Goal: Task Accomplishment & Management: Use online tool/utility

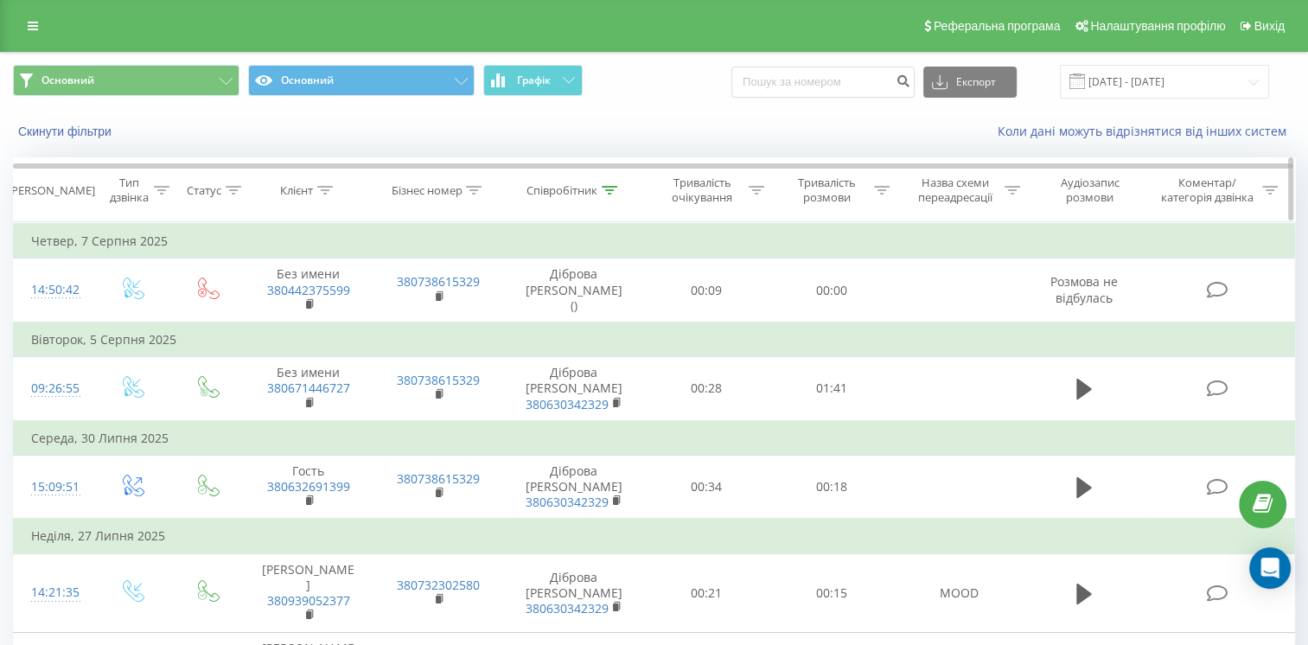
click at [605, 189] on icon at bounding box center [610, 190] width 16 height 9
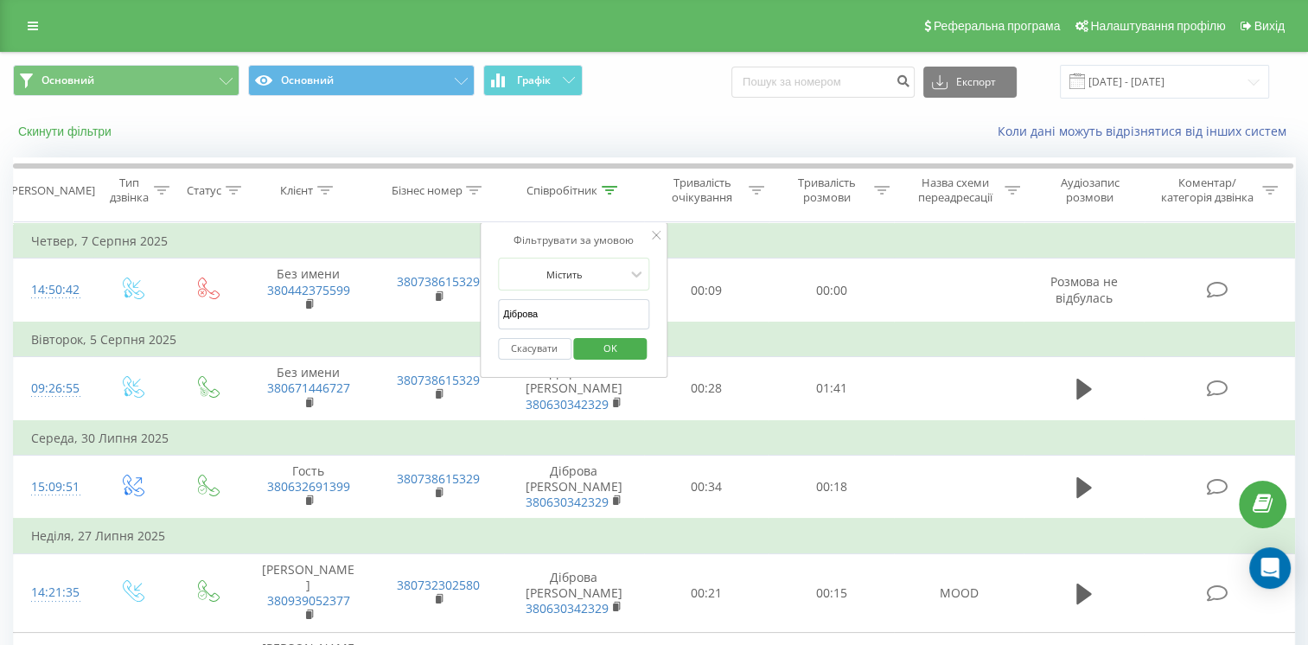
click at [75, 136] on button "Скинути фільтри" at bounding box center [66, 132] width 107 height 16
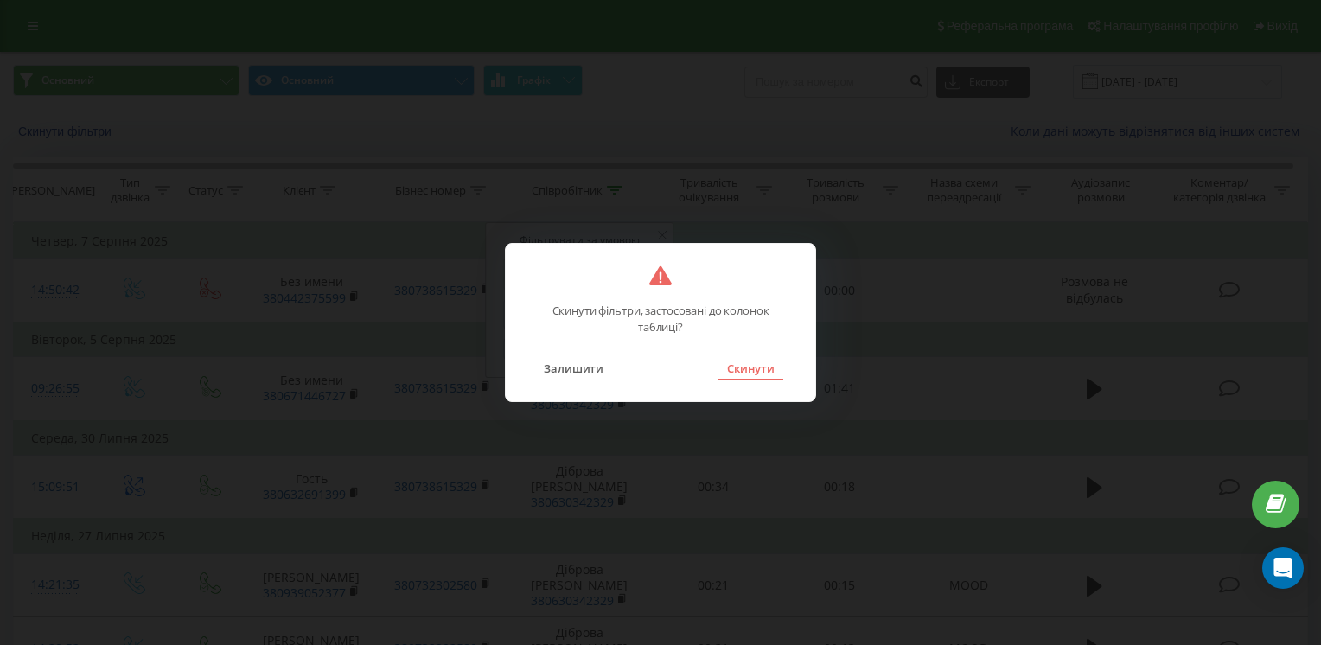
click at [769, 370] on button "Скинути" at bounding box center [750, 368] width 65 height 22
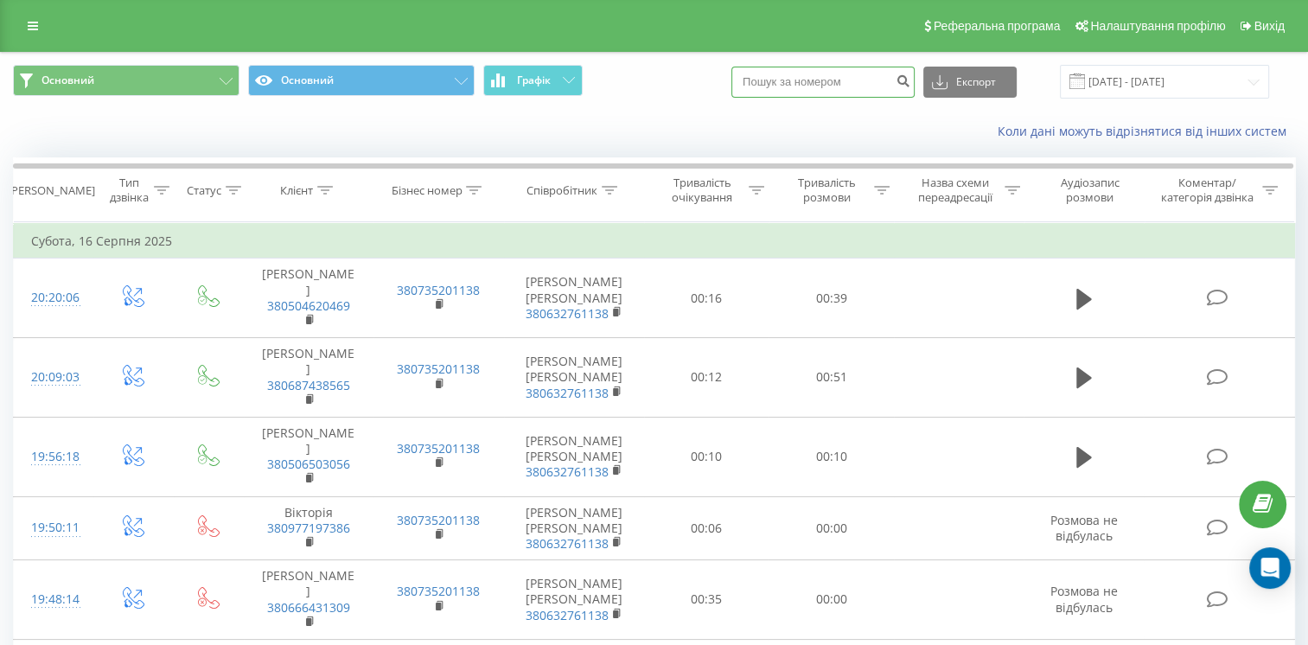
click at [817, 86] on input at bounding box center [822, 82] width 183 height 31
paste input "380442332965"
type input "380442332965"
drag, startPoint x: 963, startPoint y: 79, endPoint x: 935, endPoint y: 103, distance: 36.8
click at [963, 80] on button "Експорт" at bounding box center [969, 82] width 93 height 31
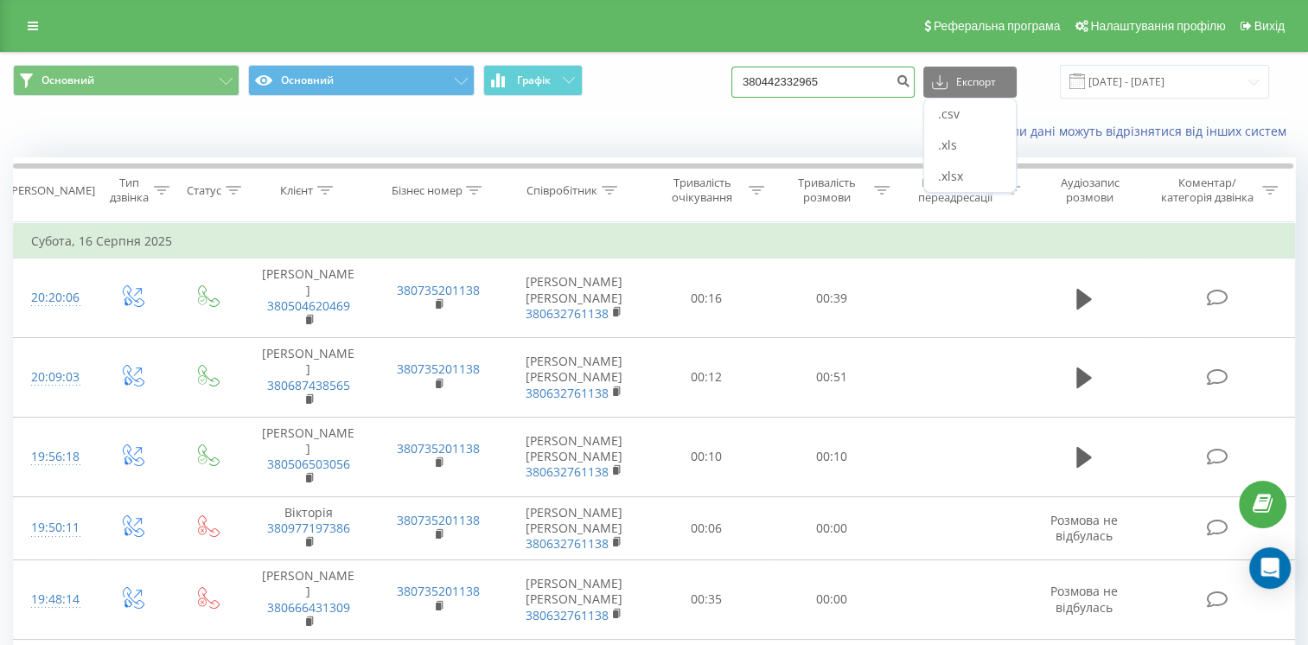
click at [830, 78] on input "380442332965" at bounding box center [822, 82] width 183 height 31
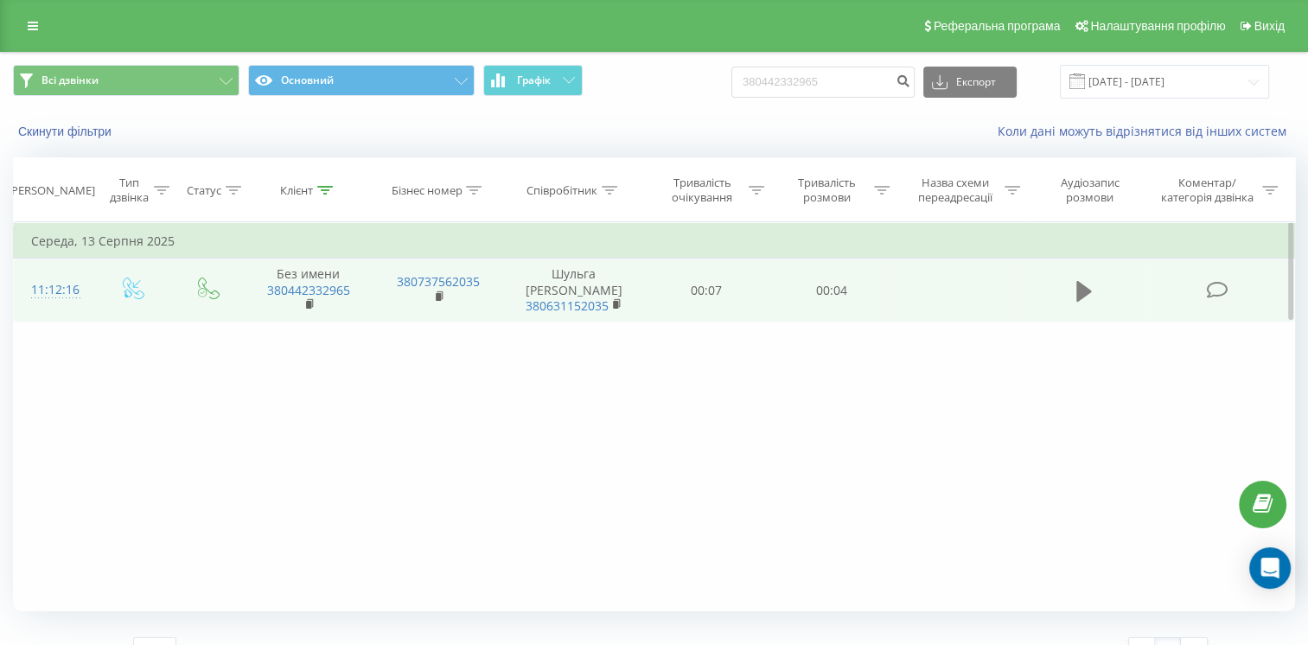
click at [1077, 296] on icon at bounding box center [1084, 290] width 16 height 21
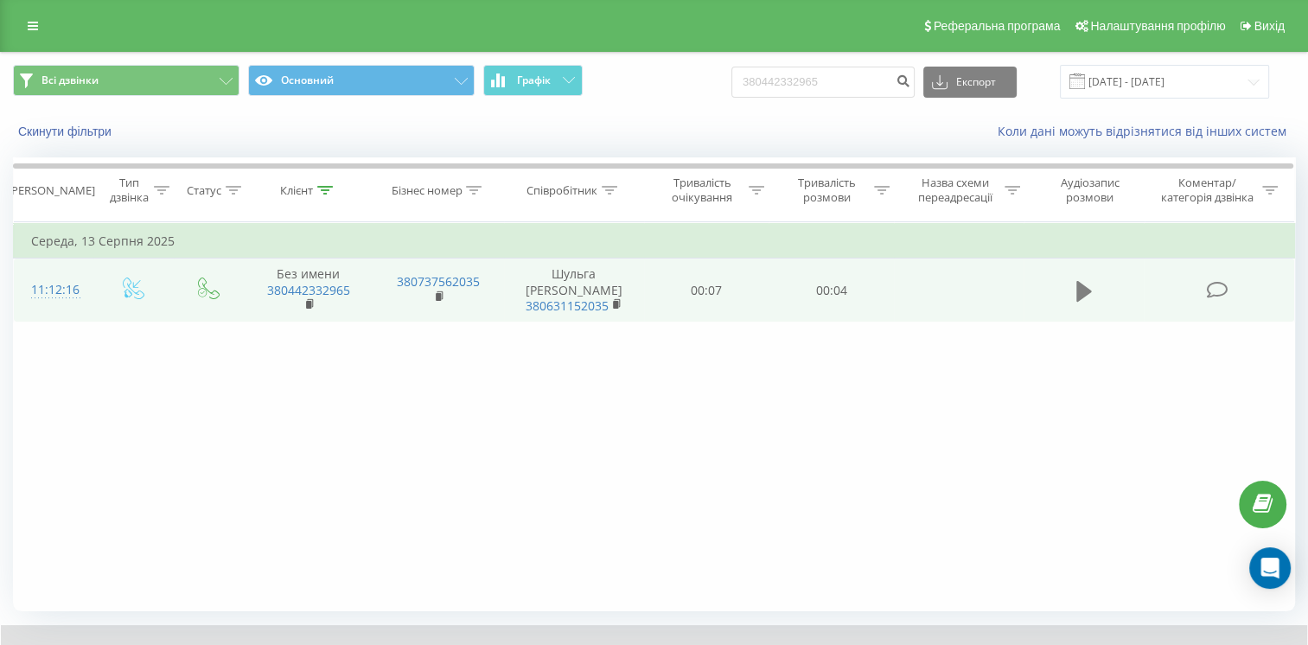
click at [1082, 291] on icon at bounding box center [1084, 290] width 16 height 21
click at [1082, 287] on icon at bounding box center [1084, 290] width 16 height 21
click at [1081, 294] on icon at bounding box center [1084, 290] width 16 height 21
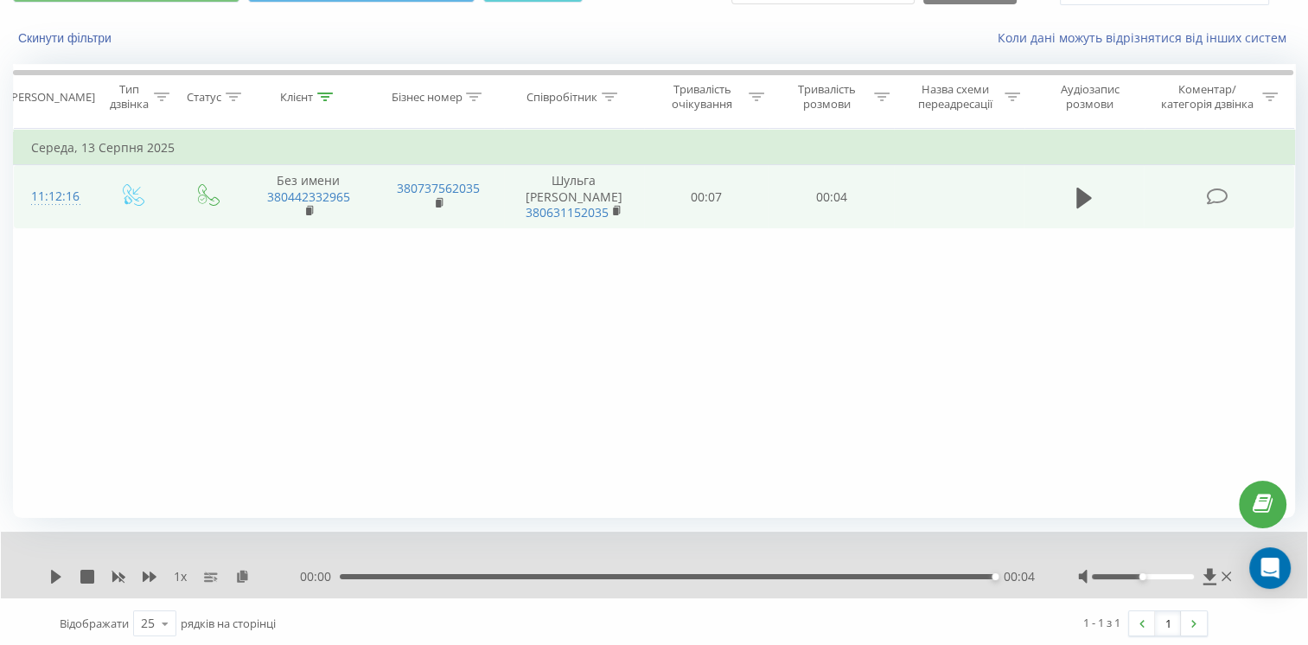
scroll to position [97, 0]
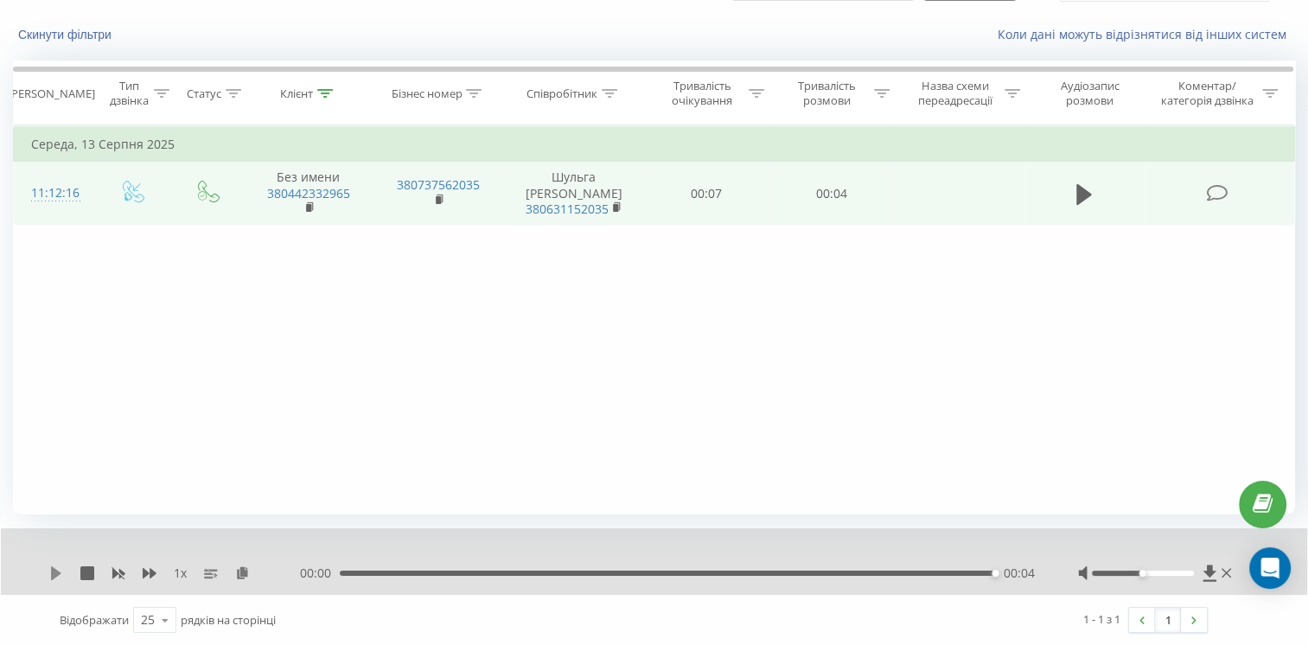
click at [59, 572] on icon at bounding box center [56, 573] width 14 height 14
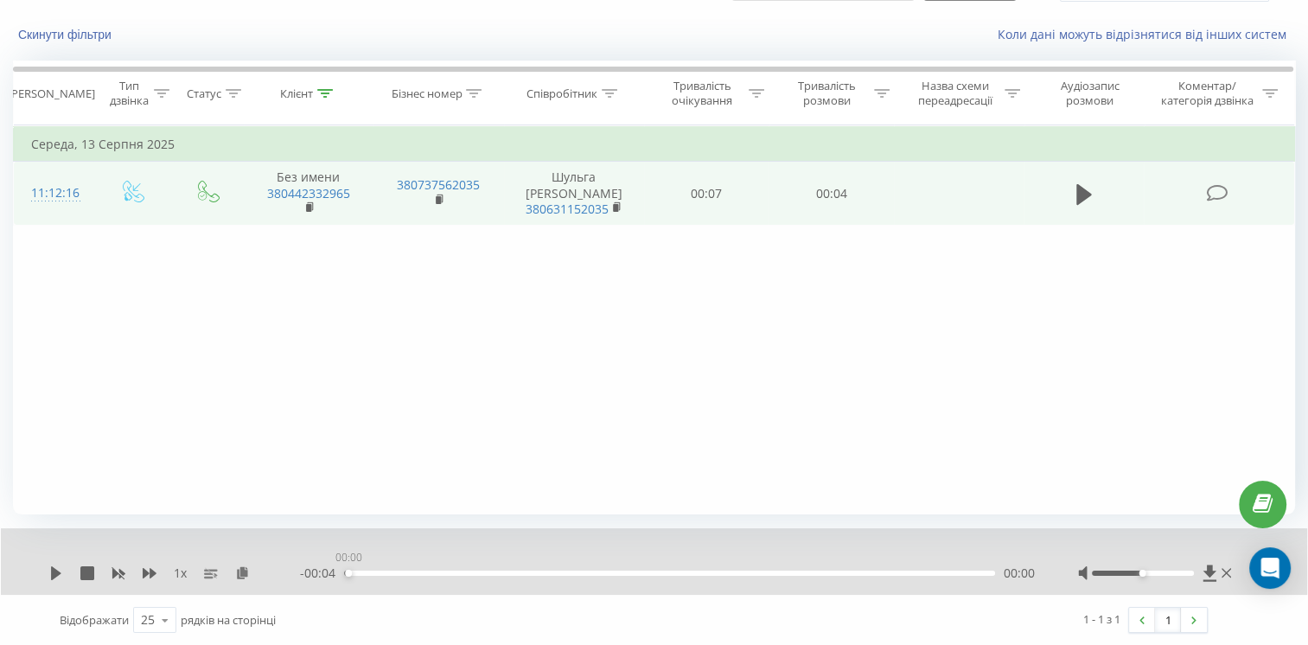
click at [348, 571] on div "00:00" at bounding box center [669, 573] width 651 height 5
click at [53, 572] on icon at bounding box center [56, 573] width 10 height 14
